Goal: Browse casually

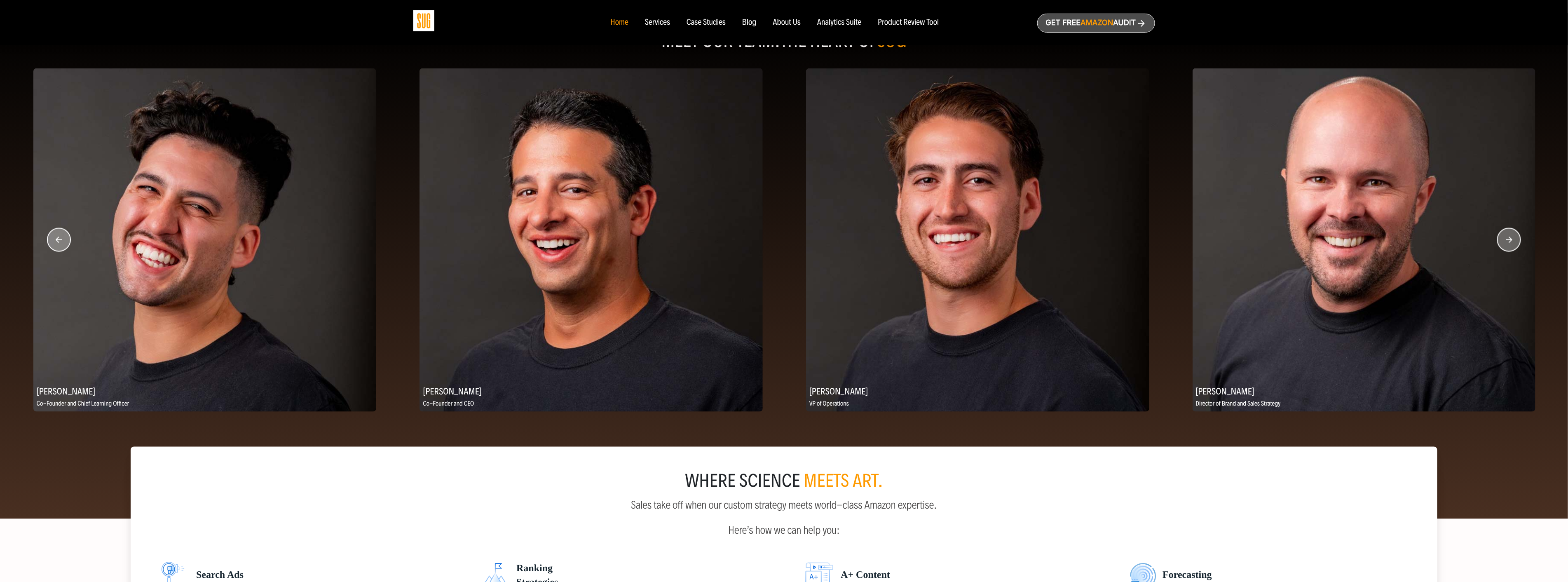
scroll to position [1008, 0]
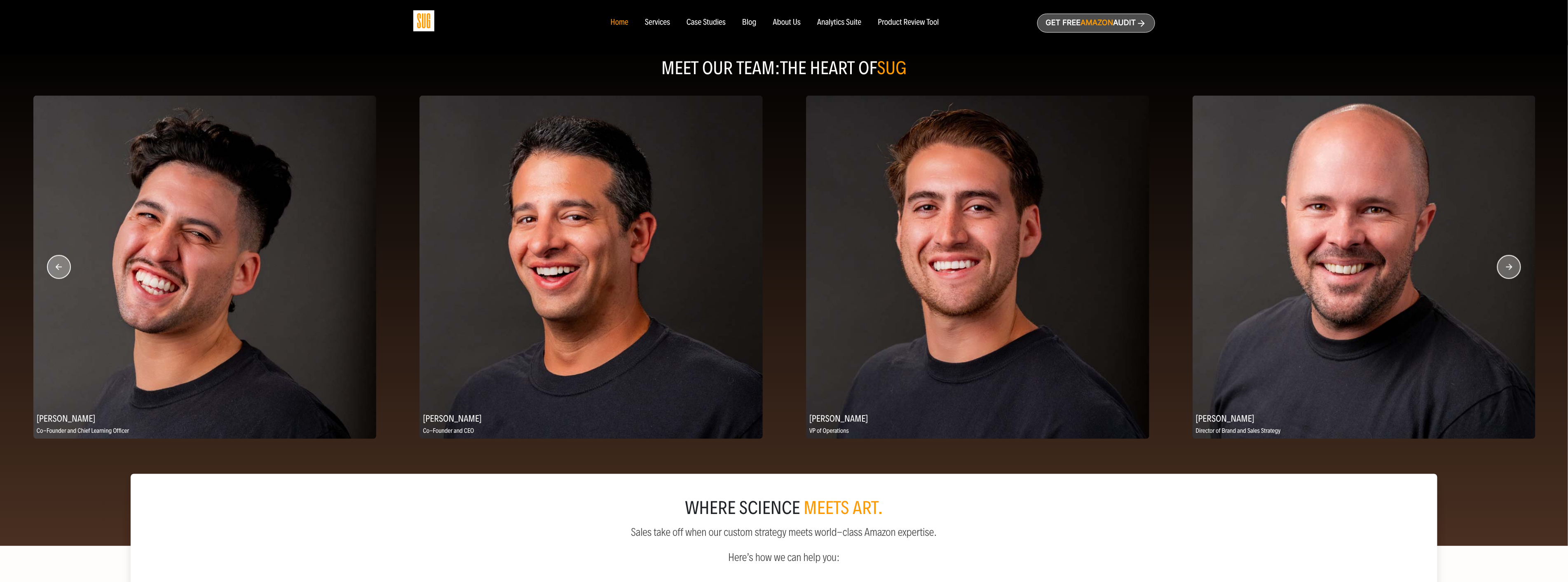
click at [1513, 274] on circle "button" at bounding box center [1509, 267] width 23 height 23
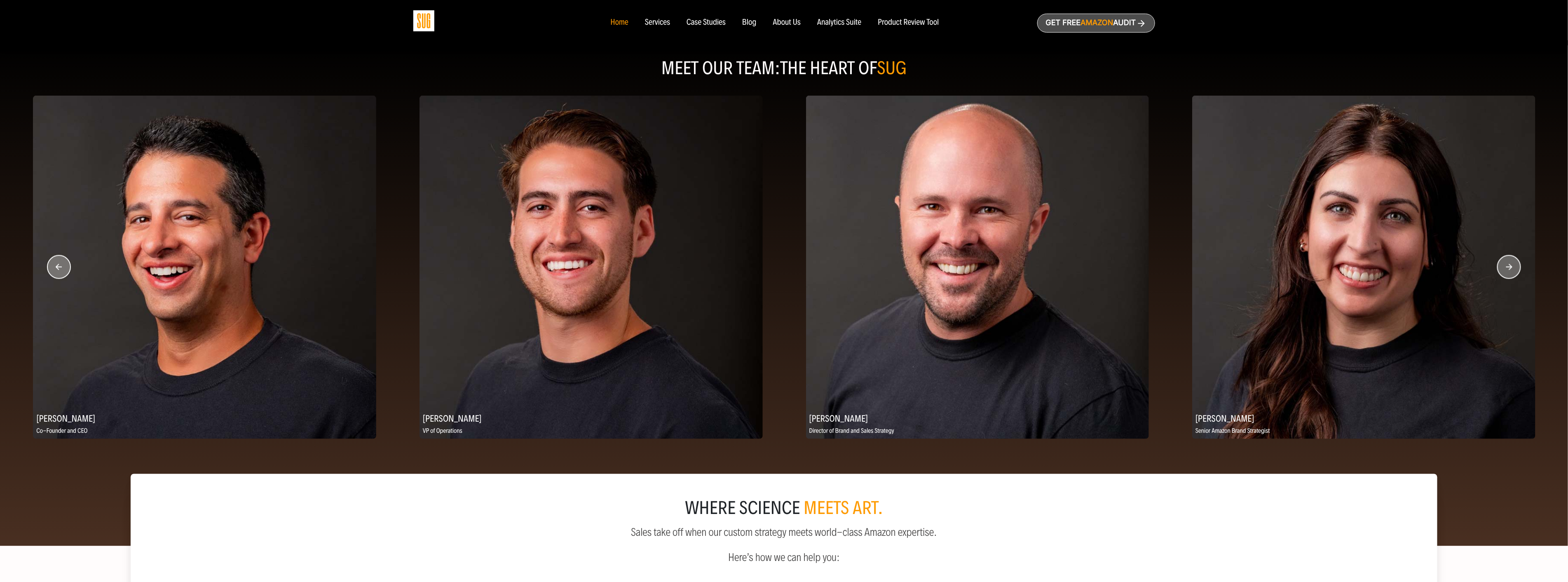
click at [1513, 274] on circle "button" at bounding box center [1509, 267] width 23 height 23
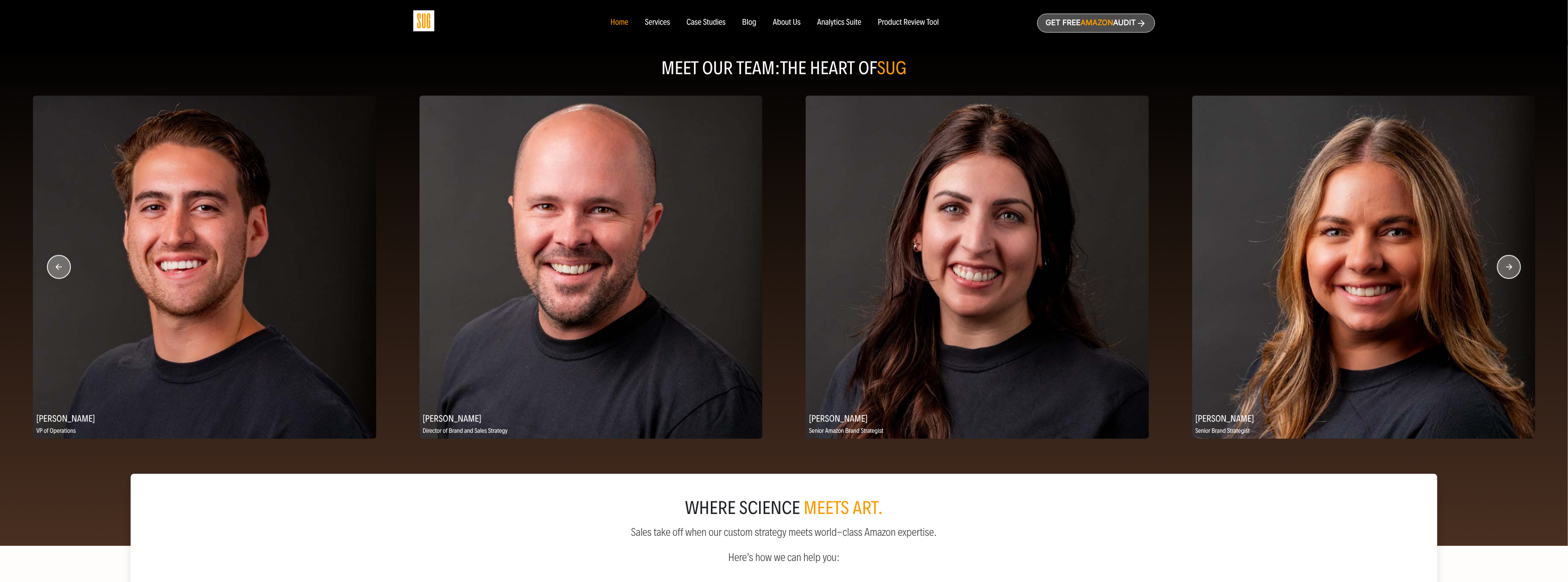
click at [1513, 274] on circle "button" at bounding box center [1509, 267] width 23 height 23
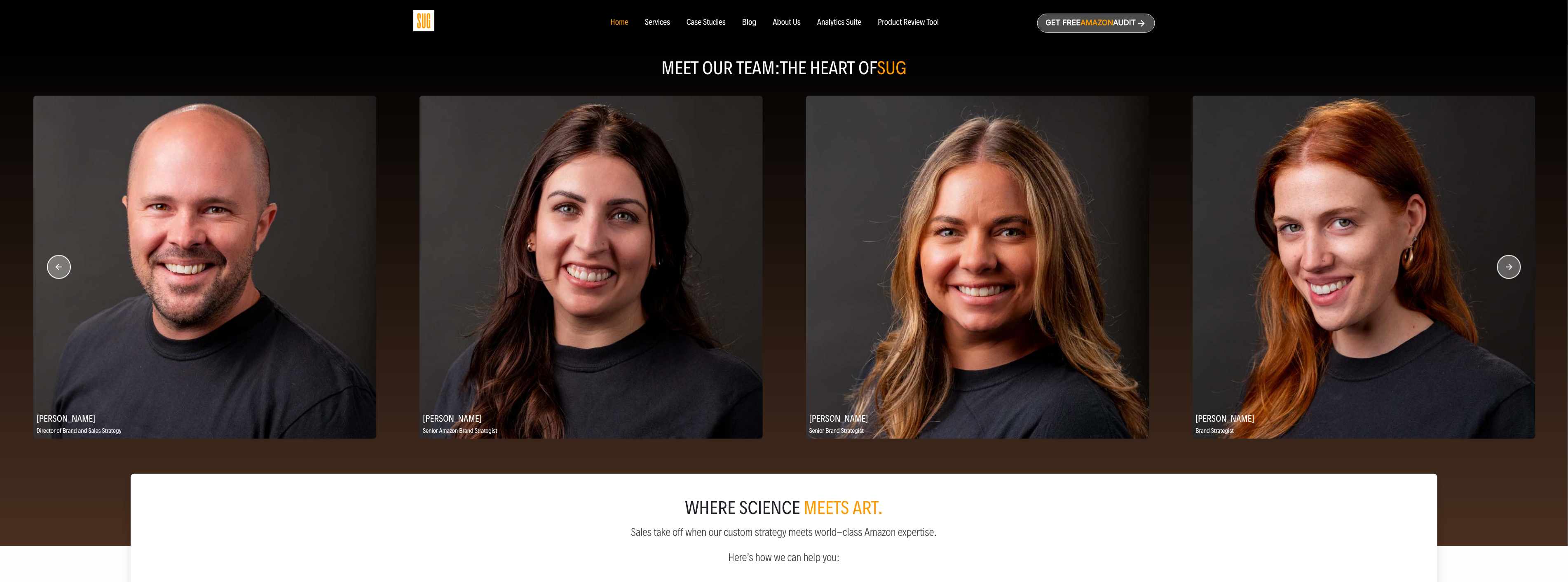
click at [1513, 274] on circle "button" at bounding box center [1509, 267] width 23 height 23
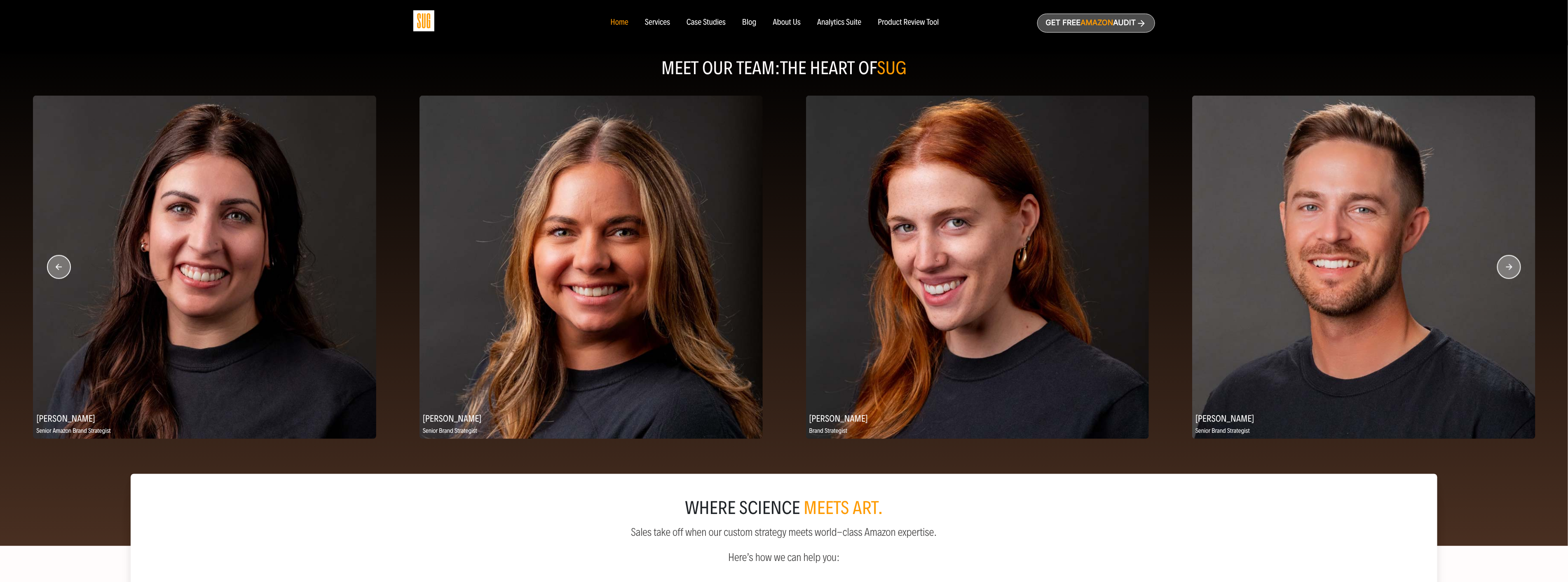
click at [1513, 274] on circle "button" at bounding box center [1509, 267] width 23 height 23
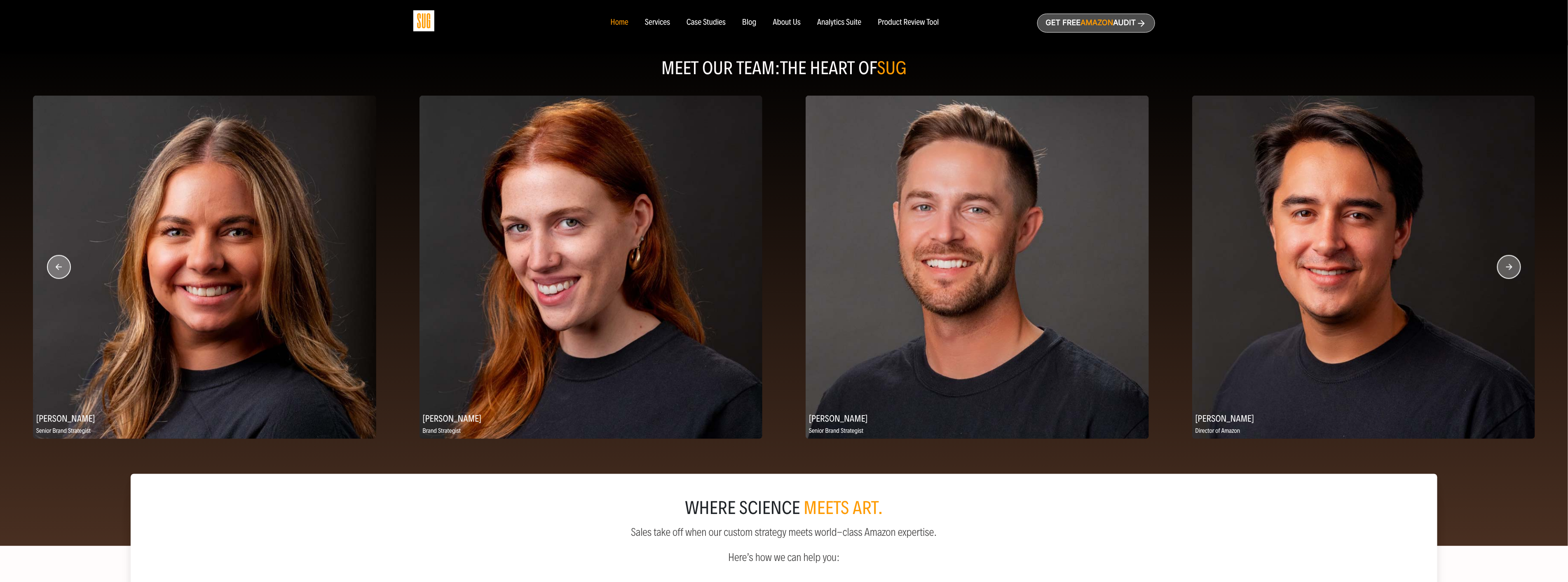
click at [1513, 274] on circle "button" at bounding box center [1509, 267] width 23 height 23
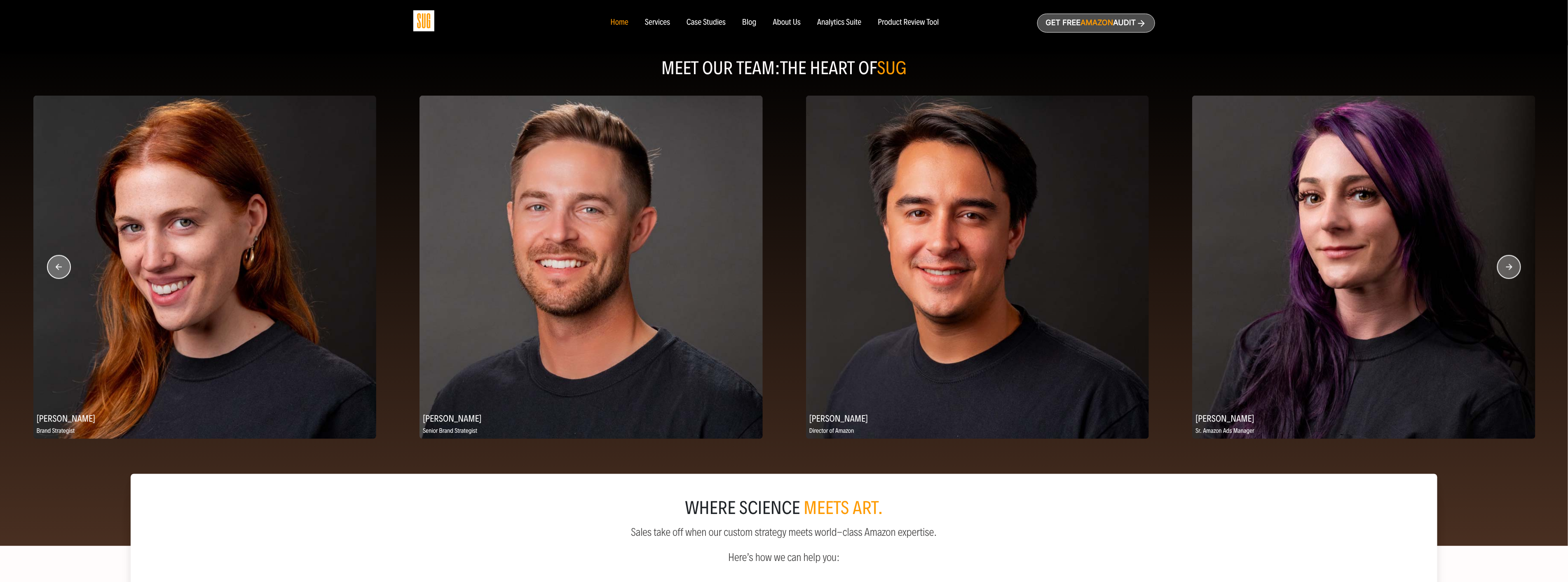
click at [1513, 274] on circle "button" at bounding box center [1509, 267] width 23 height 23
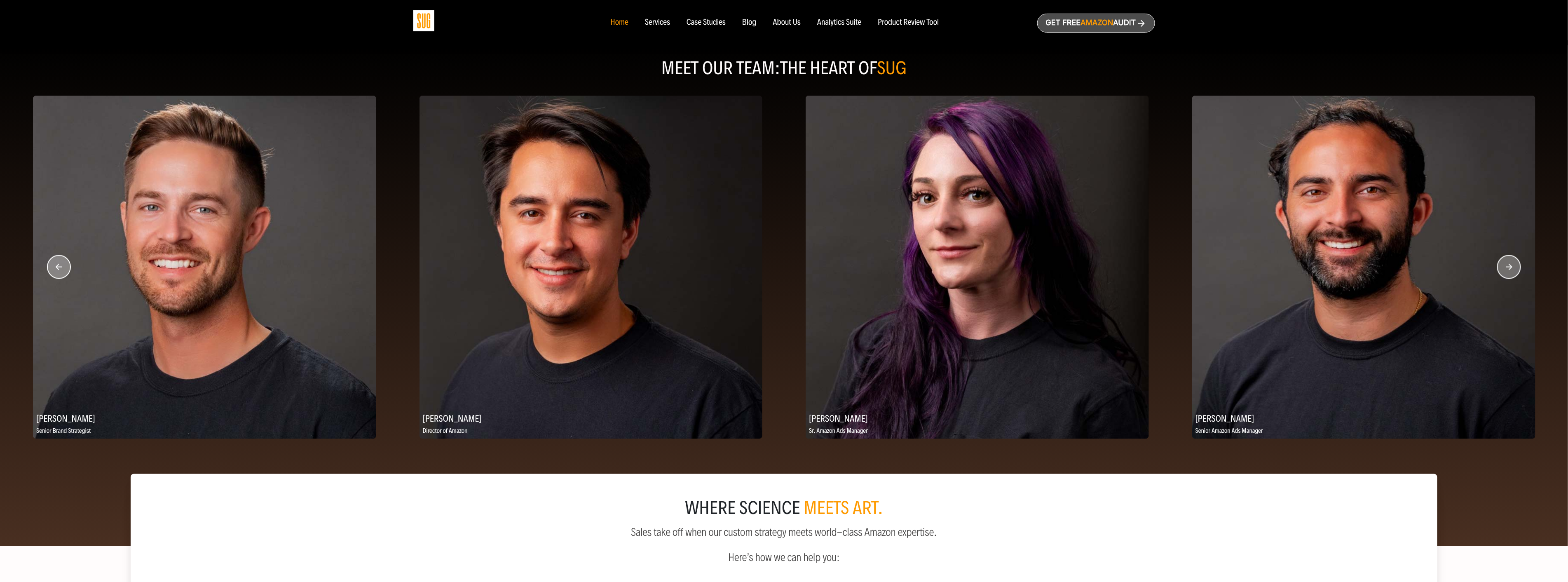
click at [1513, 274] on circle "button" at bounding box center [1509, 267] width 23 height 23
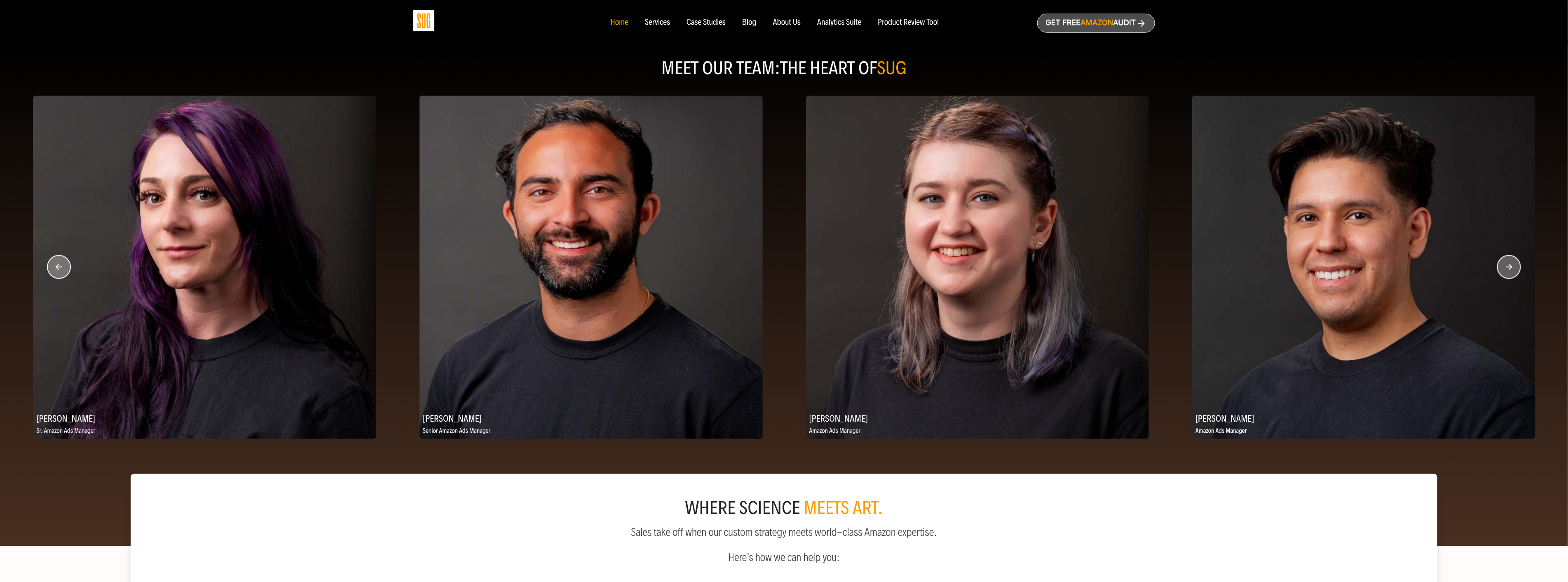
click at [1513, 274] on circle "button" at bounding box center [1509, 267] width 23 height 23
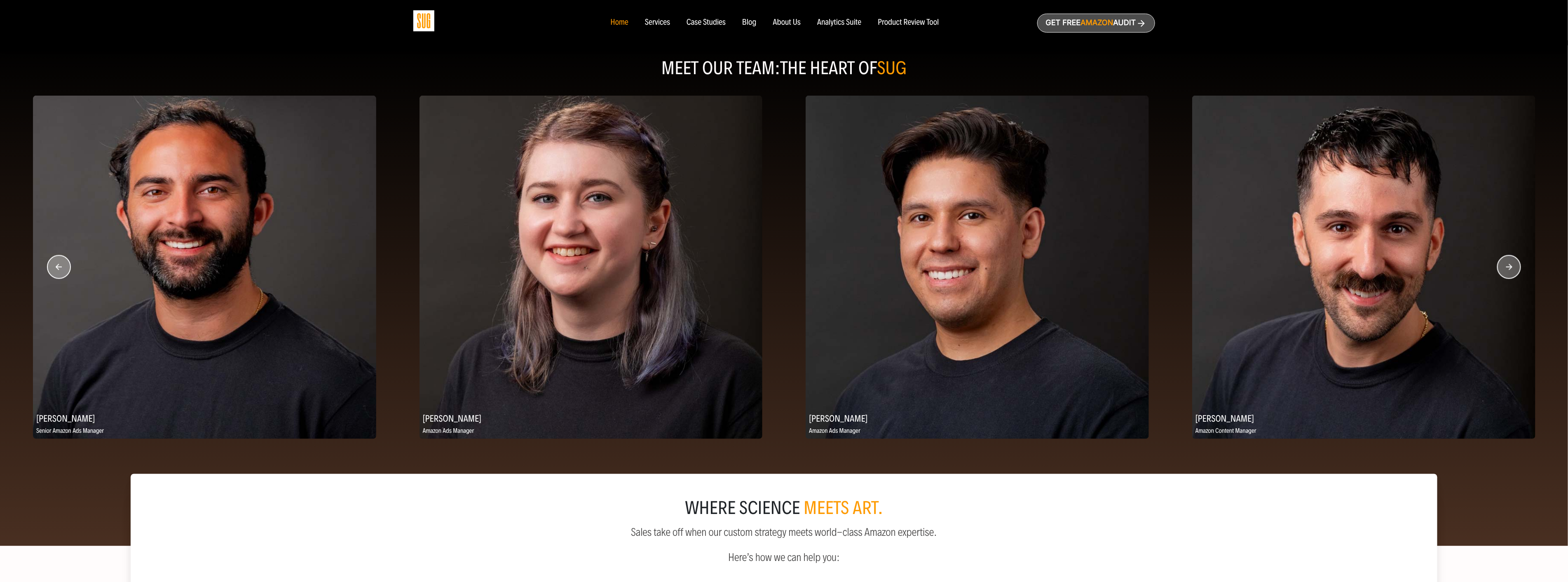
click at [1513, 274] on circle "button" at bounding box center [1509, 267] width 23 height 23
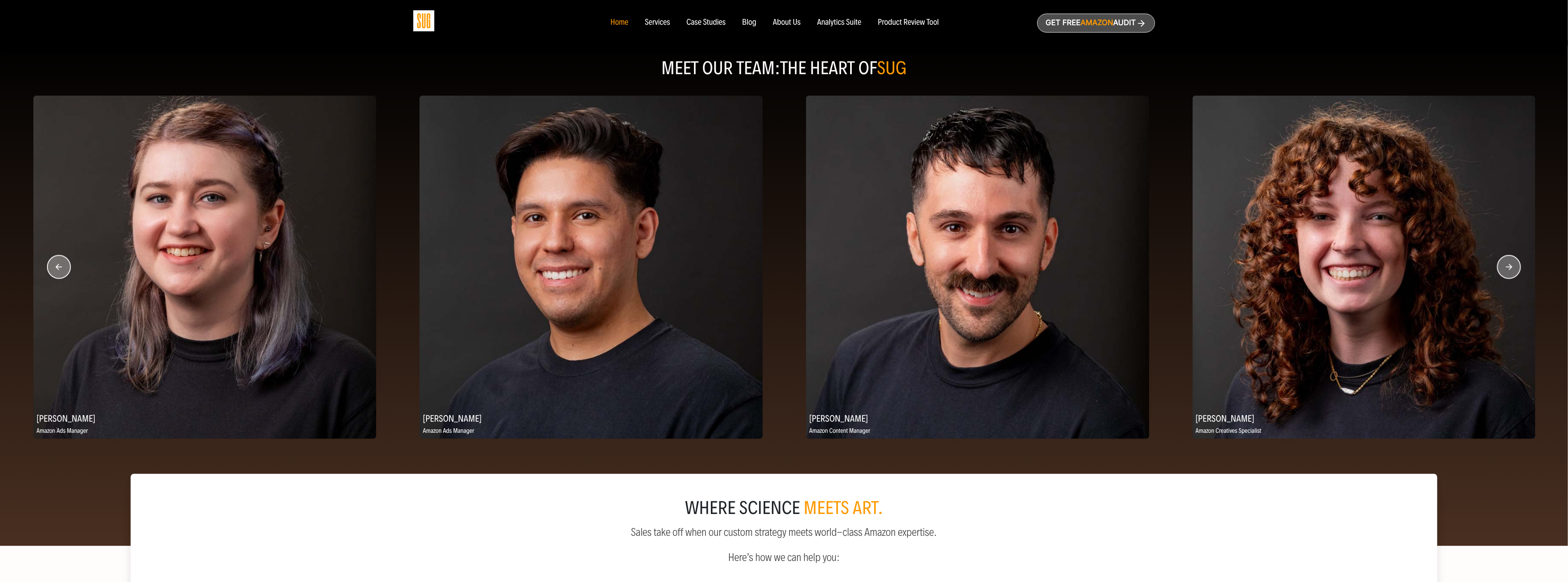
click at [1513, 274] on circle "button" at bounding box center [1509, 267] width 23 height 23
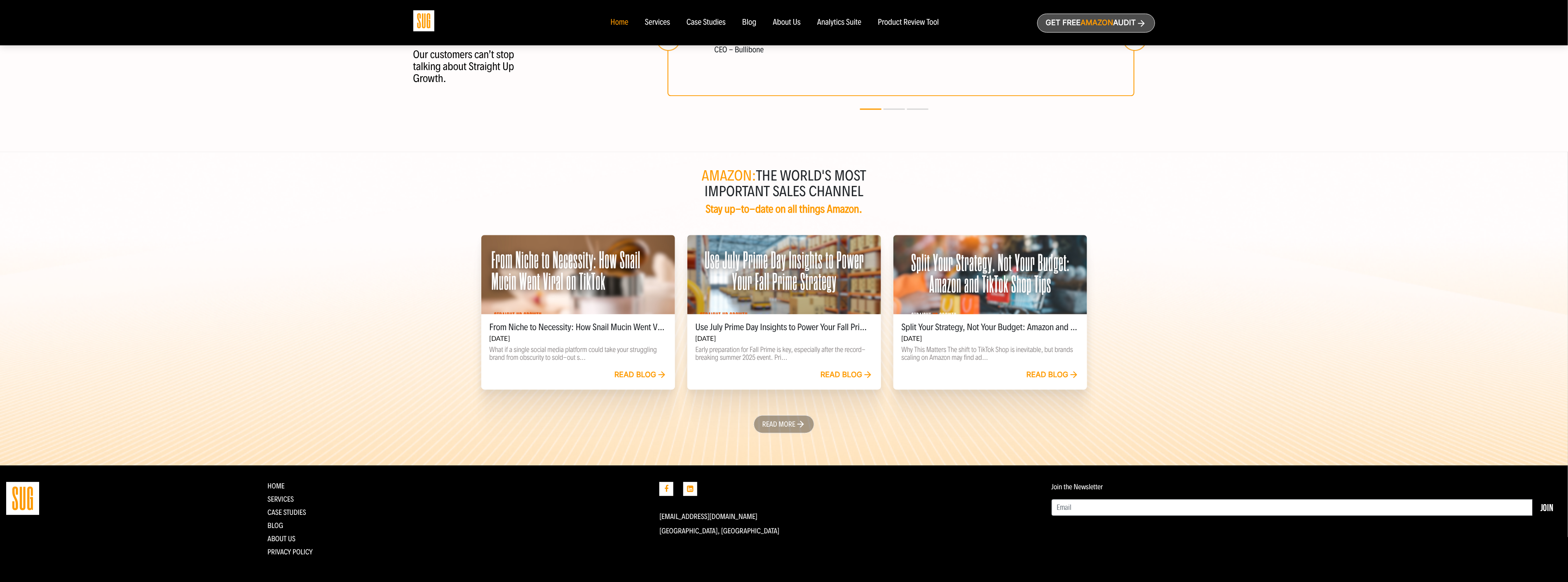
scroll to position [1878, 0]
